Goal: Task Accomplishment & Management: Manage account settings

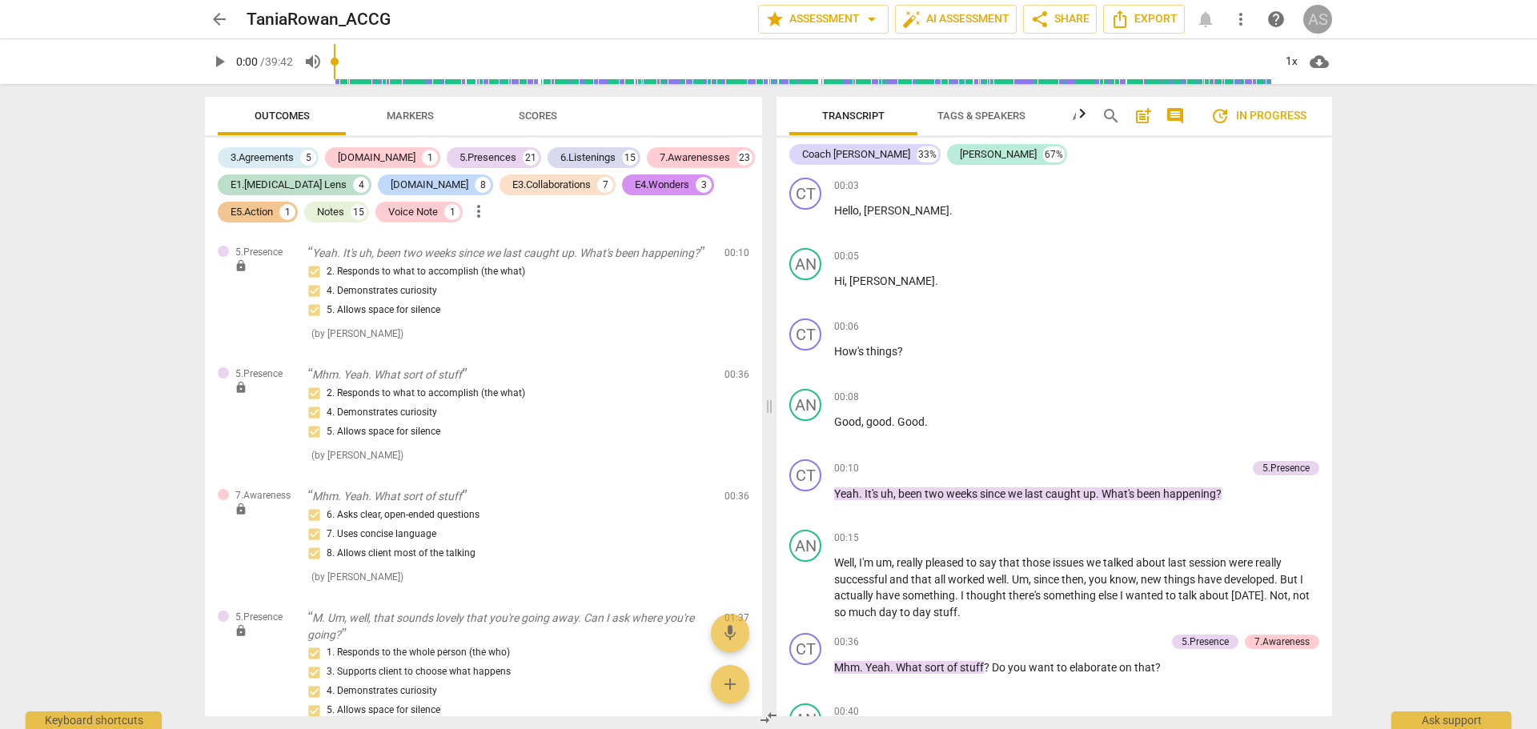
click at [1328, 15] on div "AS" at bounding box center [1318, 19] width 29 height 29
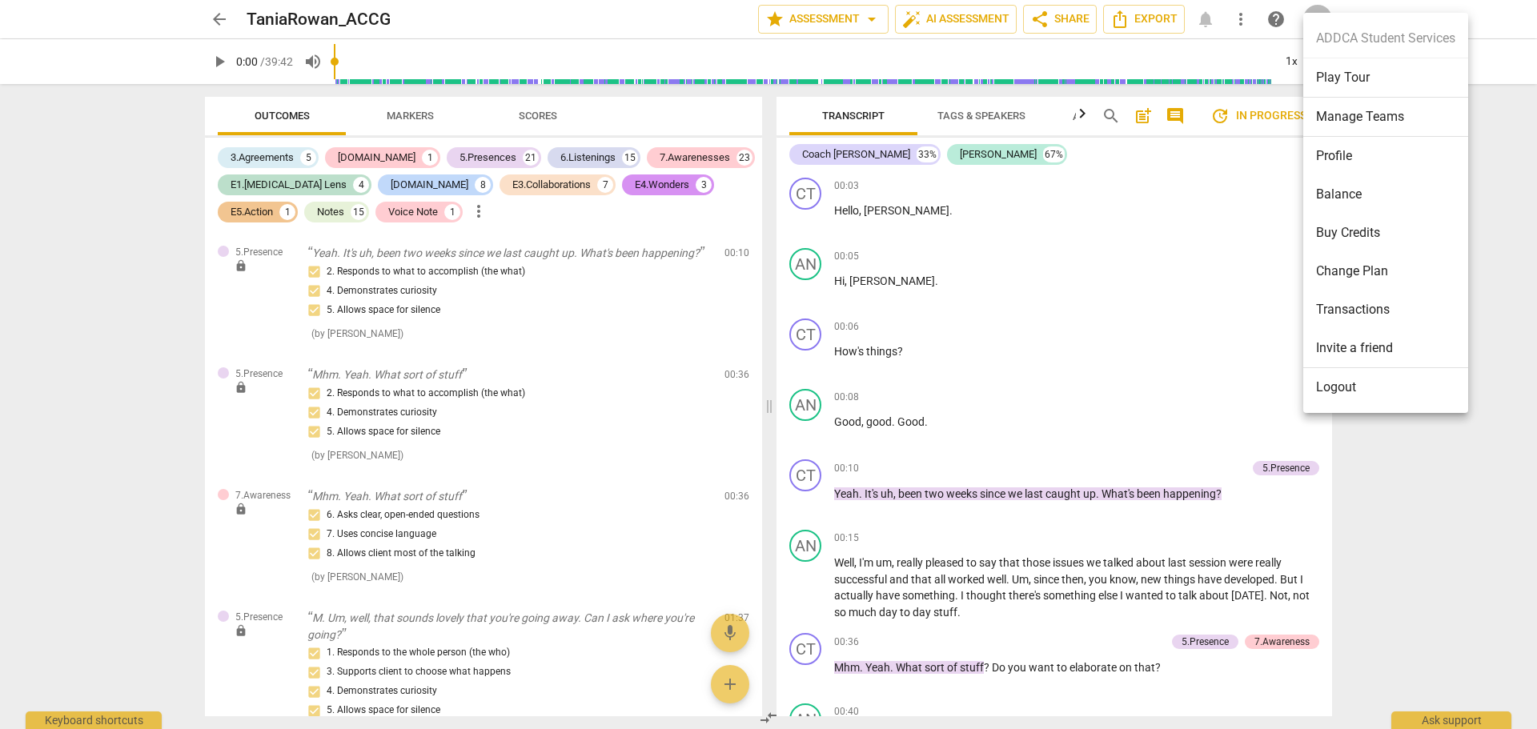
scroll to position [10969, 0]
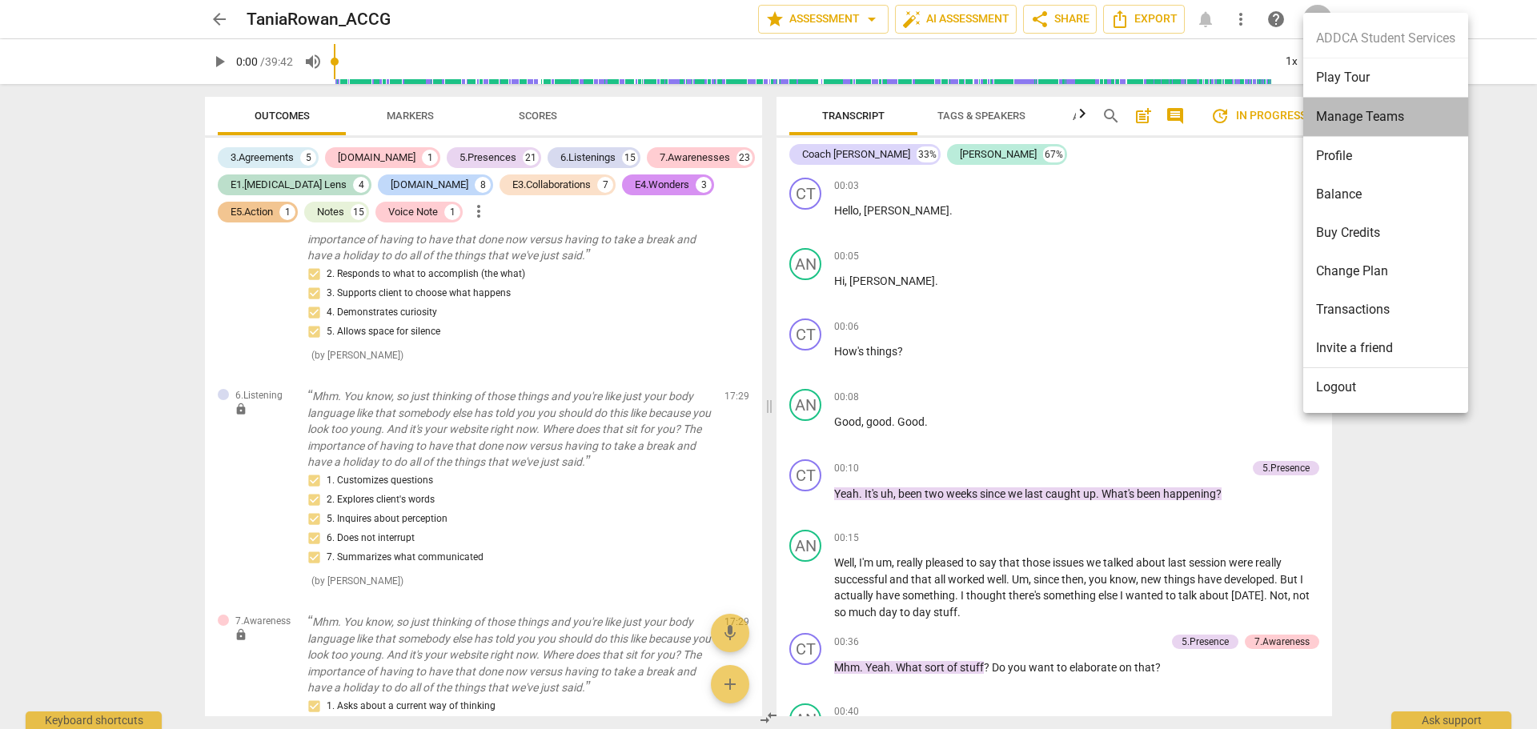
click at [1344, 111] on li "Manage Teams" at bounding box center [1386, 117] width 165 height 39
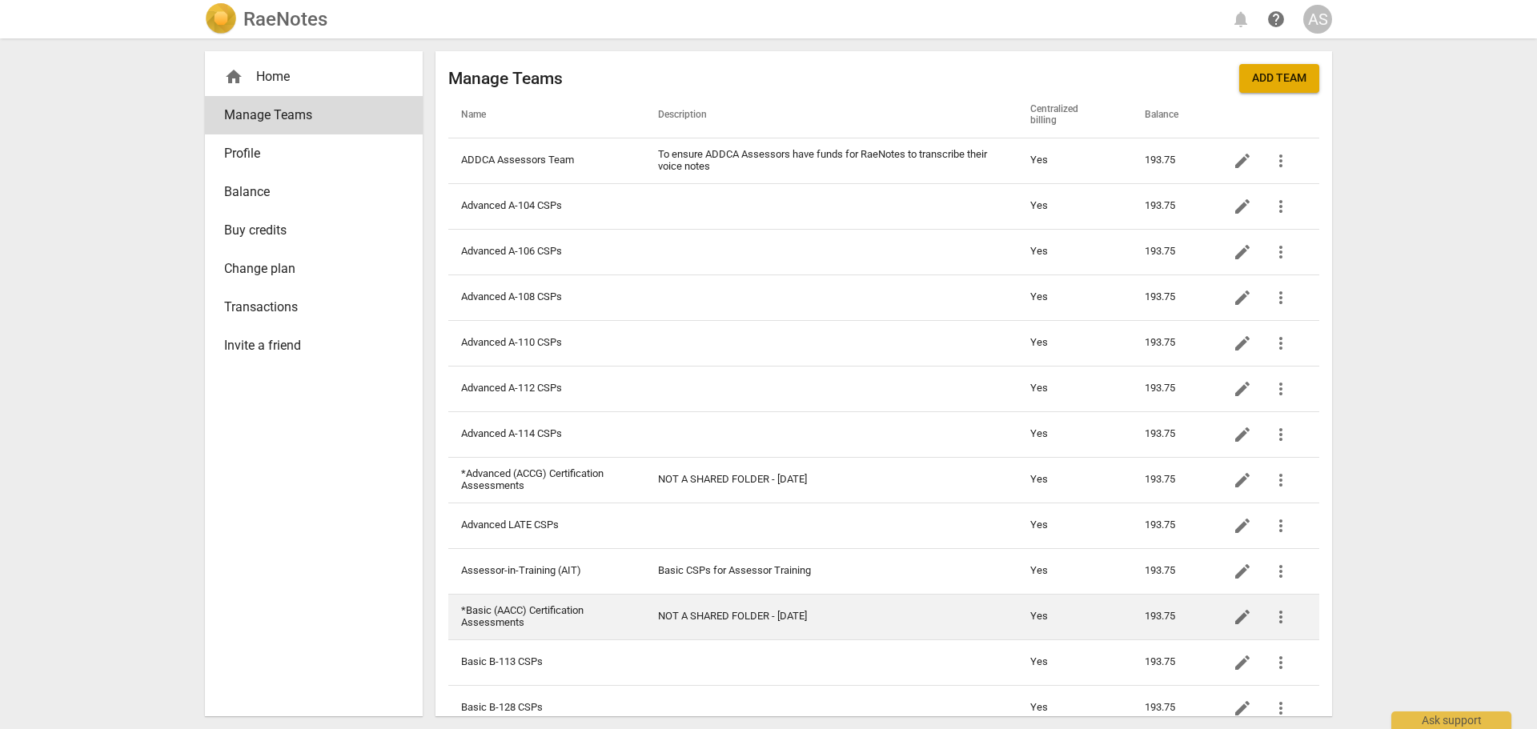
click at [625, 606] on td "*Basic (AACC) Certification Assessments" at bounding box center [546, 617] width 197 height 46
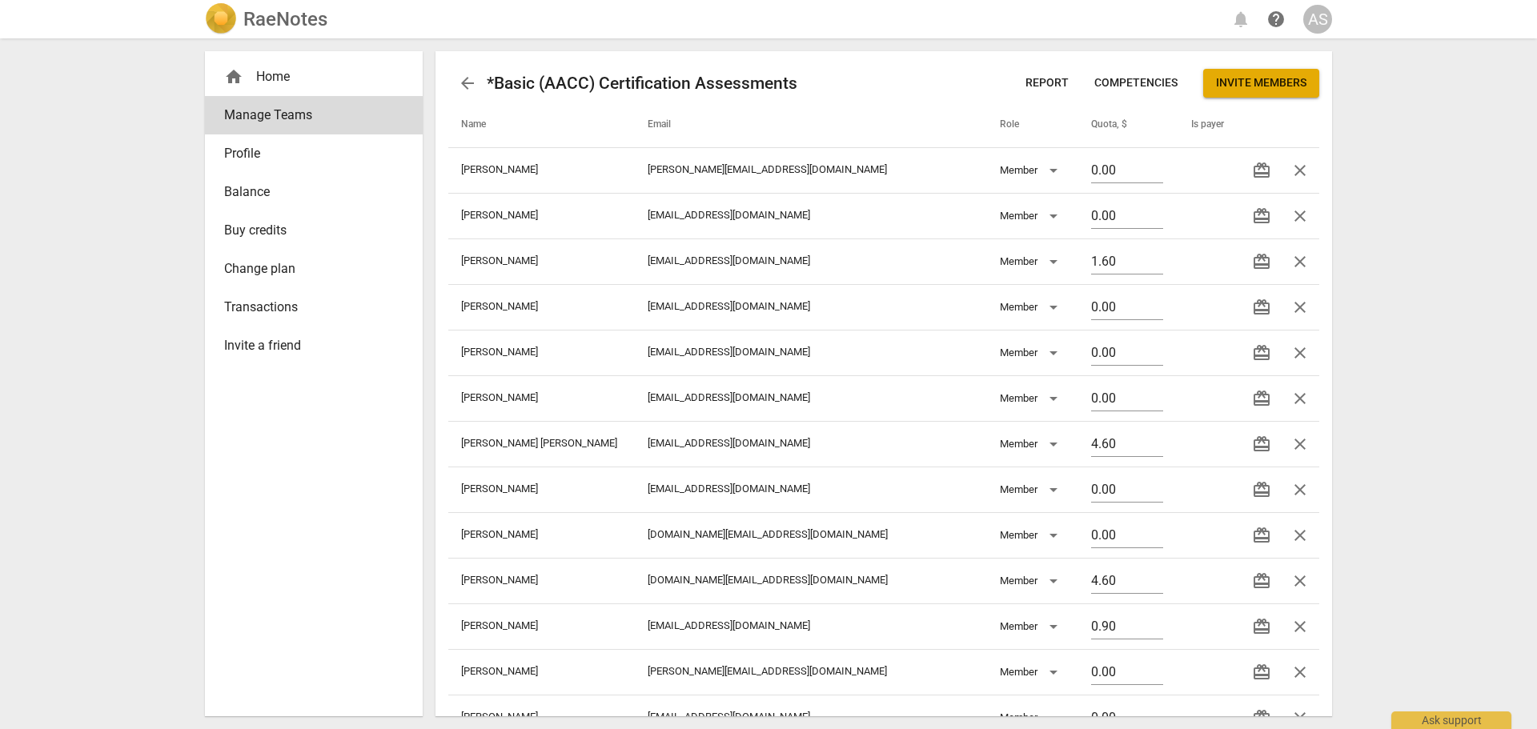
click at [1263, 86] on span "Invite members" at bounding box center [1261, 83] width 90 height 16
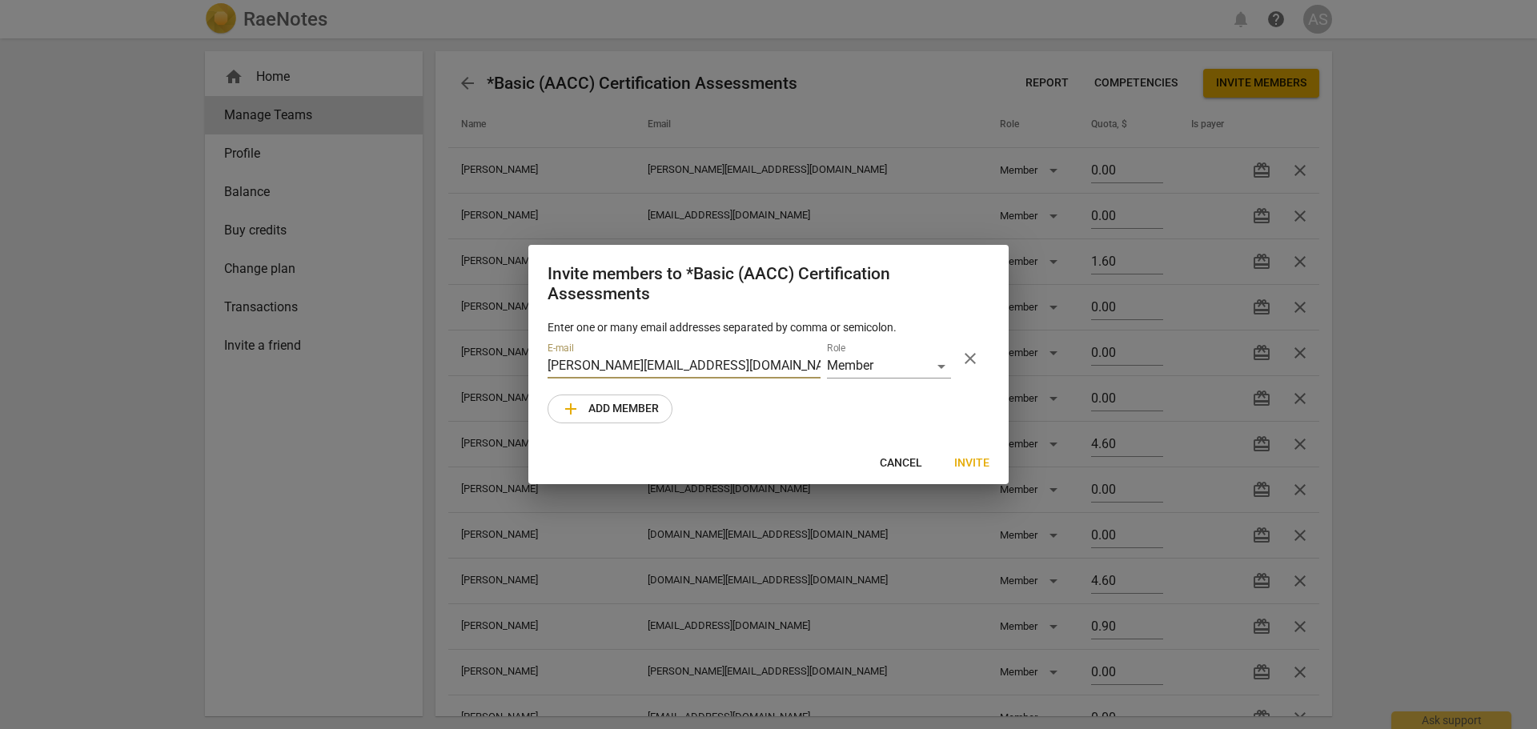
type input "[PERSON_NAME][EMAIL_ADDRESS][DOMAIN_NAME]"
click at [980, 464] on span "Invite" at bounding box center [971, 464] width 35 height 16
